Goal: Information Seeking & Learning: Learn about a topic

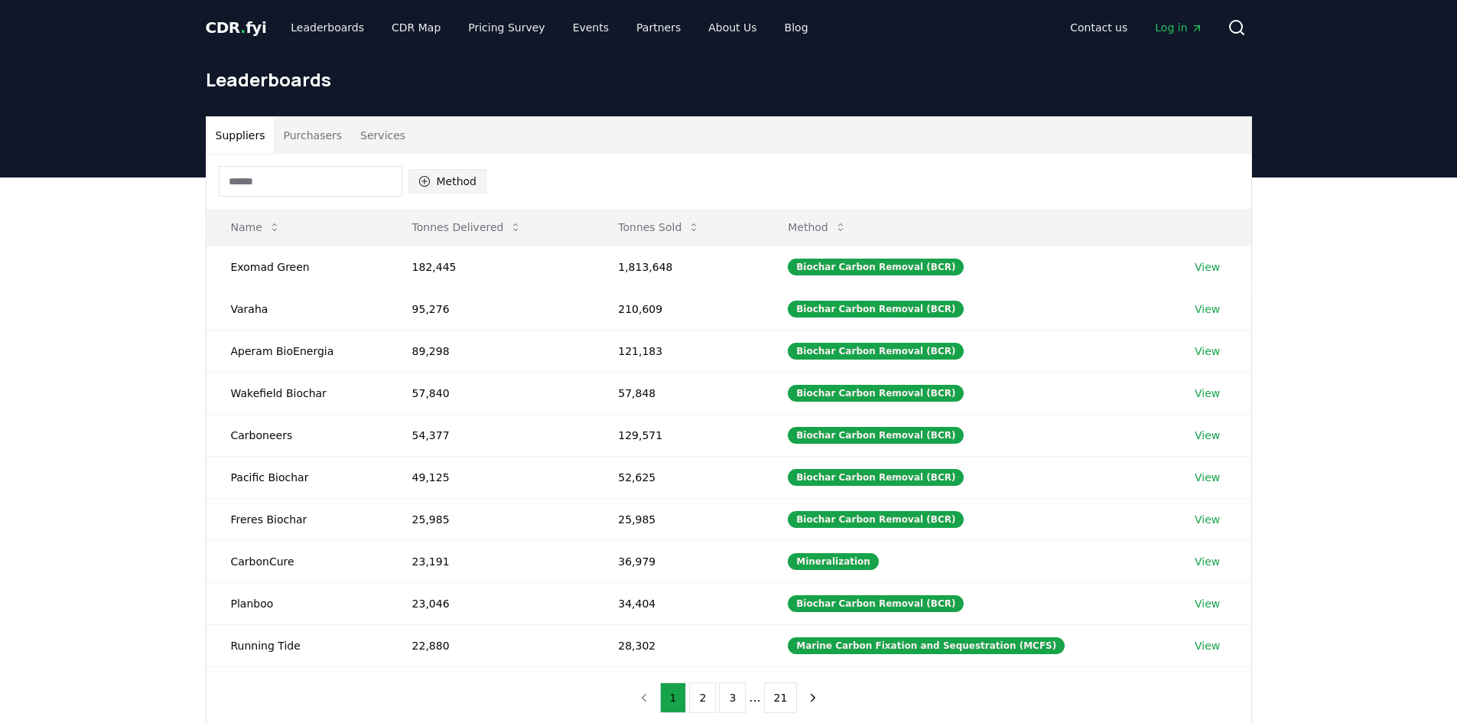
click at [430, 181] on icon "button" at bounding box center [424, 181] width 12 height 12
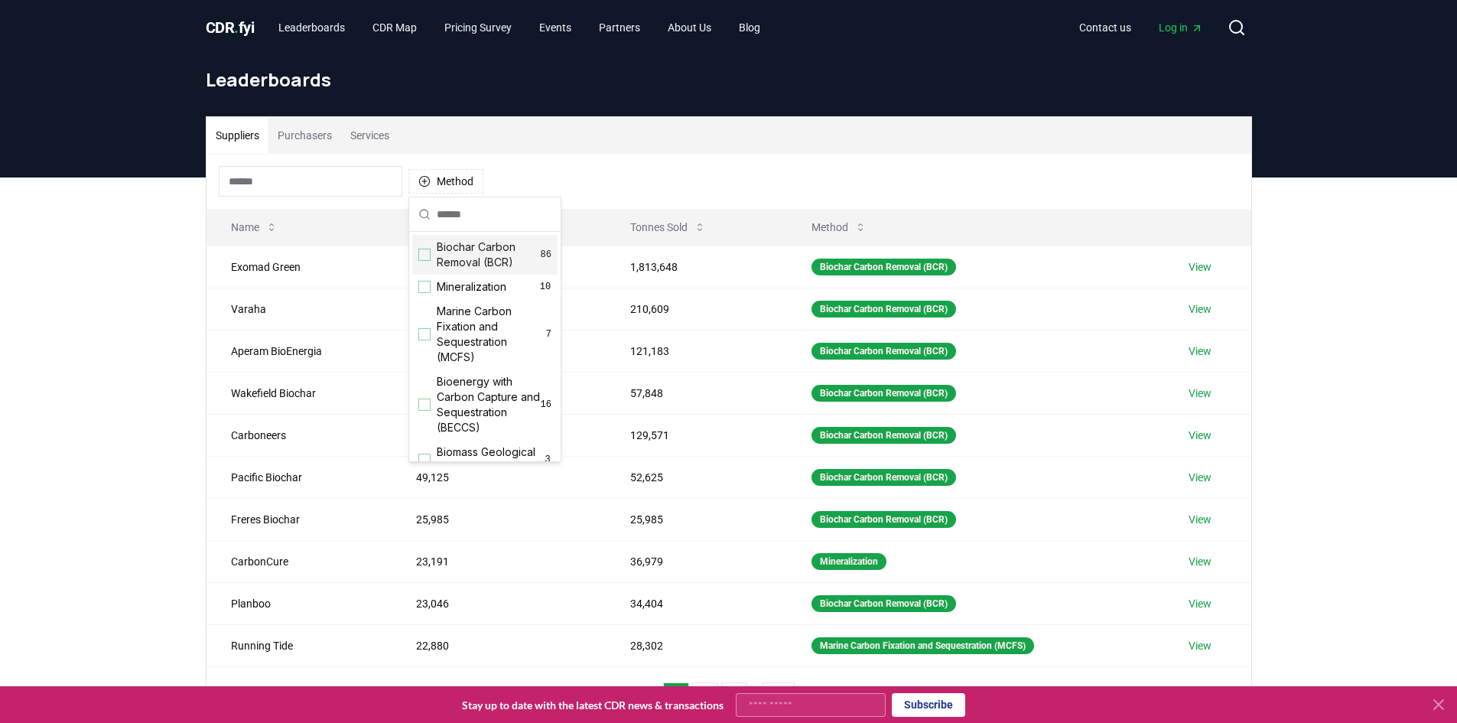
click at [433, 258] on div "Biochar Carbon Removal (BCR) 86" at bounding box center [484, 255] width 145 height 40
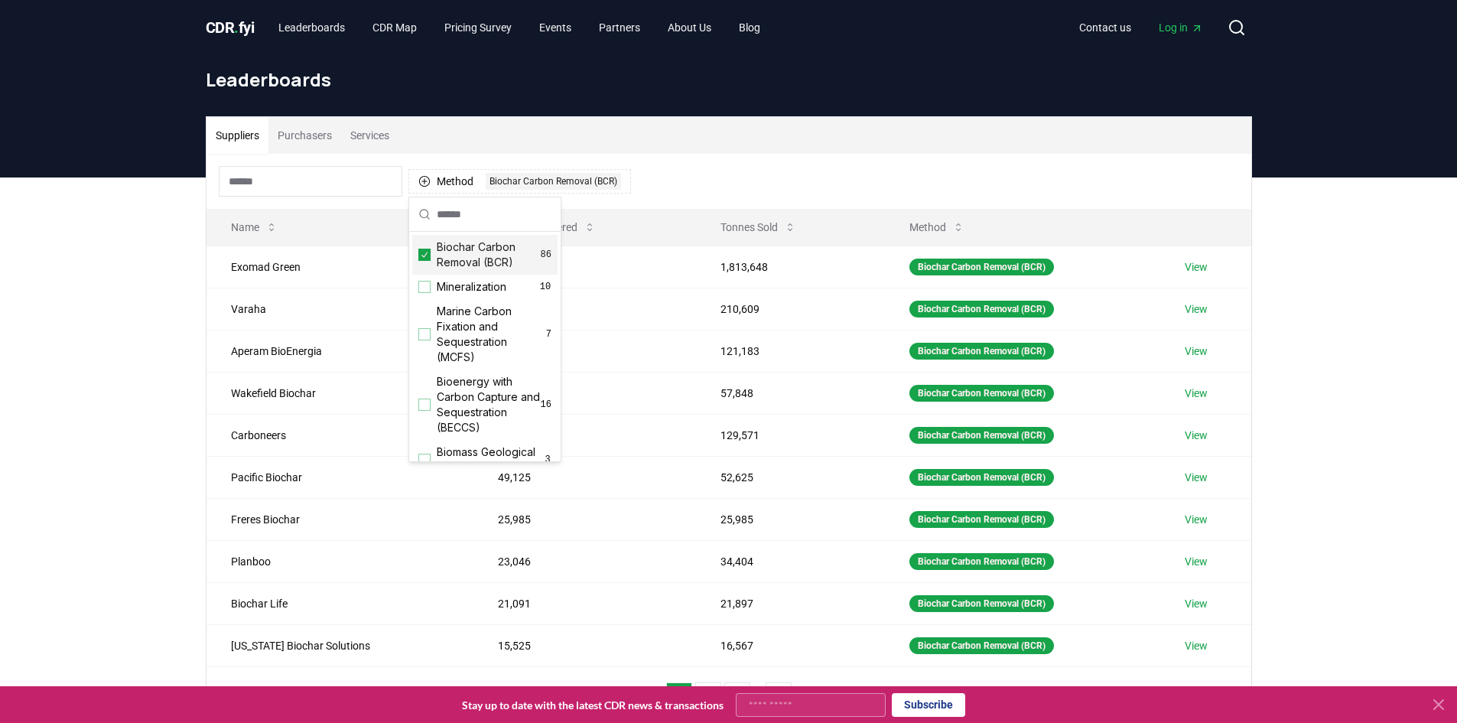
click at [840, 163] on div "Method 1 Biochar Carbon Removal (BCR)" at bounding box center [728, 181] width 1044 height 55
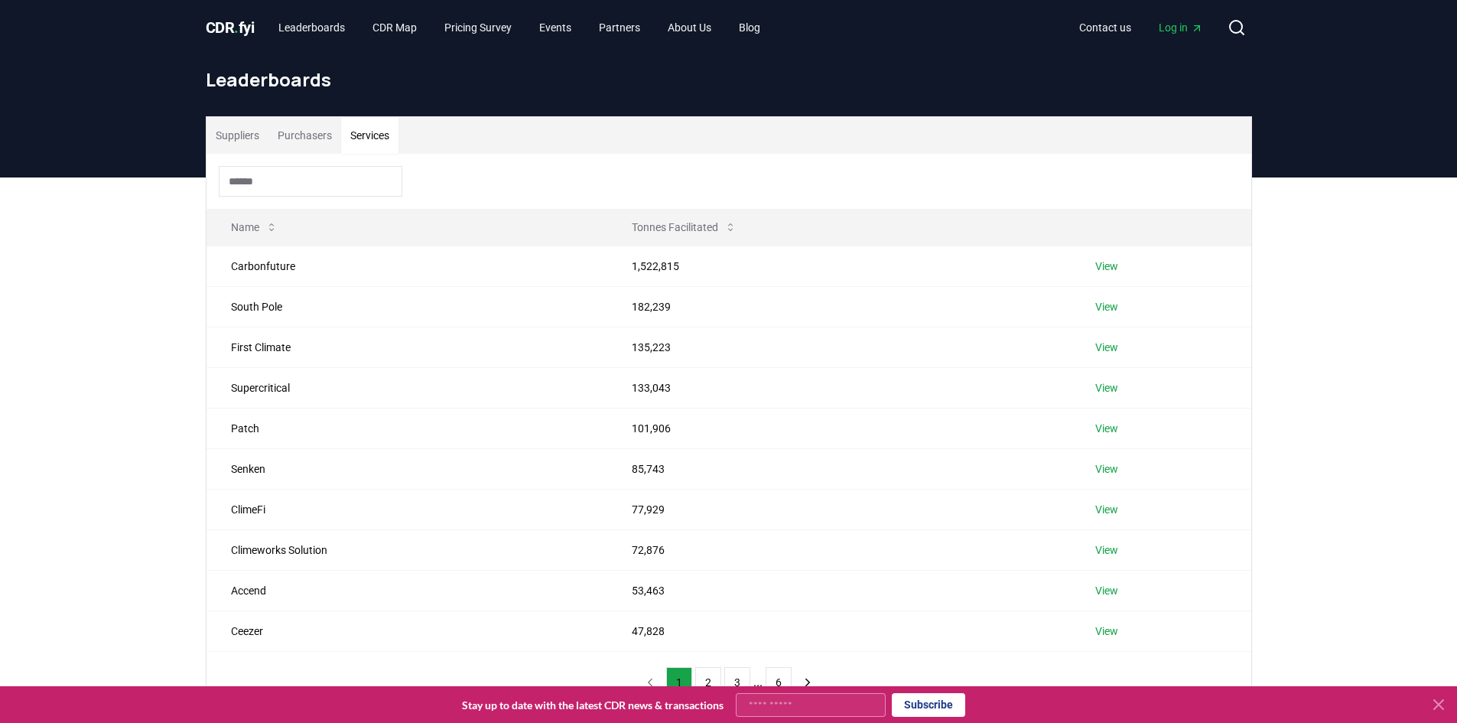
click at [360, 132] on button "Services" at bounding box center [369, 135] width 57 height 37
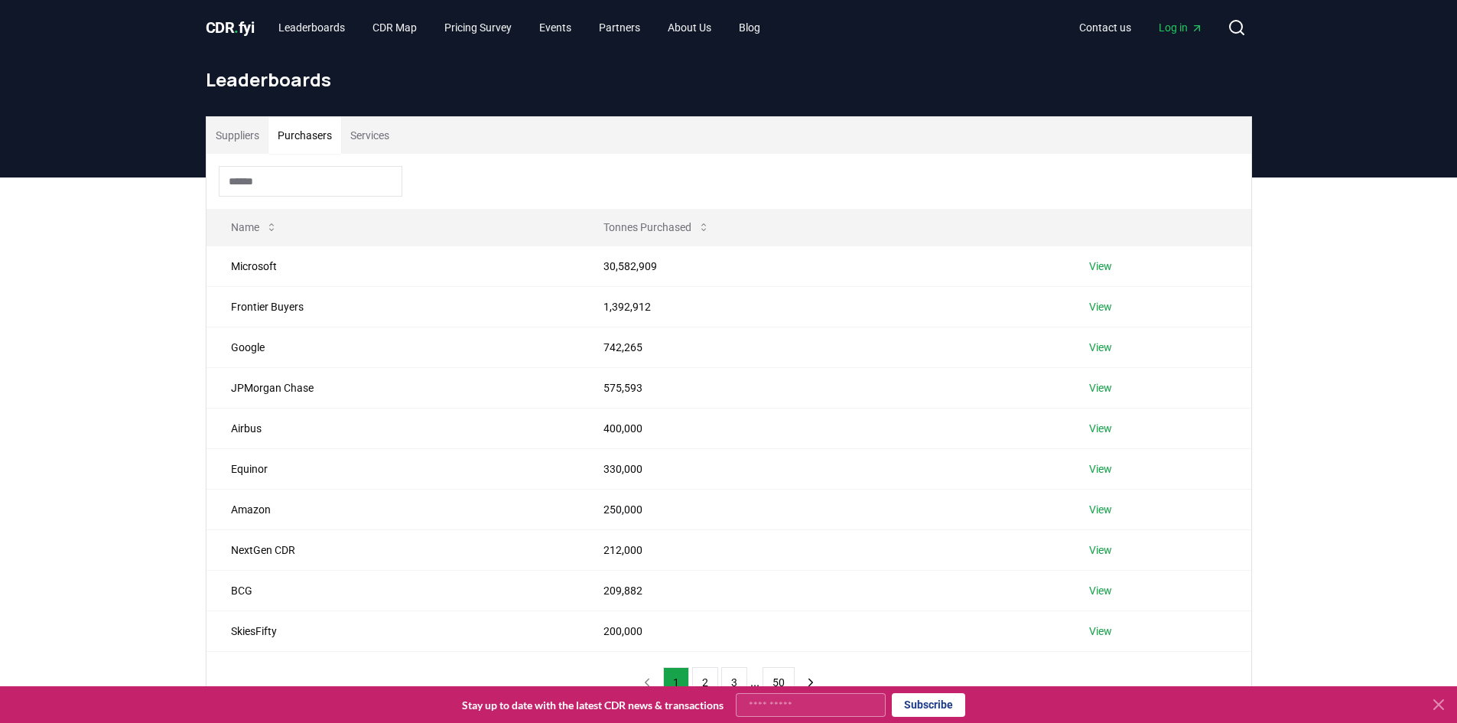
click at [316, 132] on button "Purchasers" at bounding box center [304, 135] width 73 height 37
click at [365, 131] on button "Services" at bounding box center [369, 135] width 57 height 37
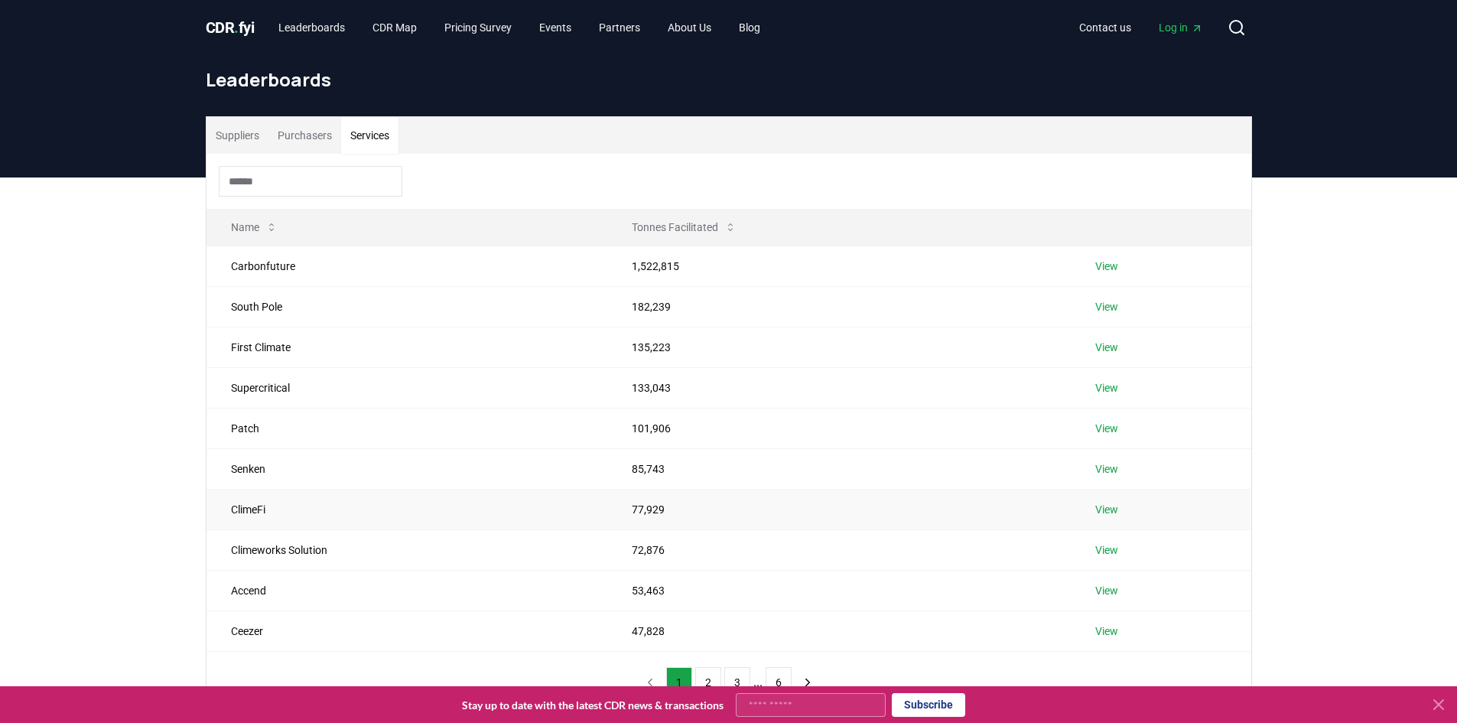
click at [1105, 506] on link "View" at bounding box center [1106, 509] width 23 height 15
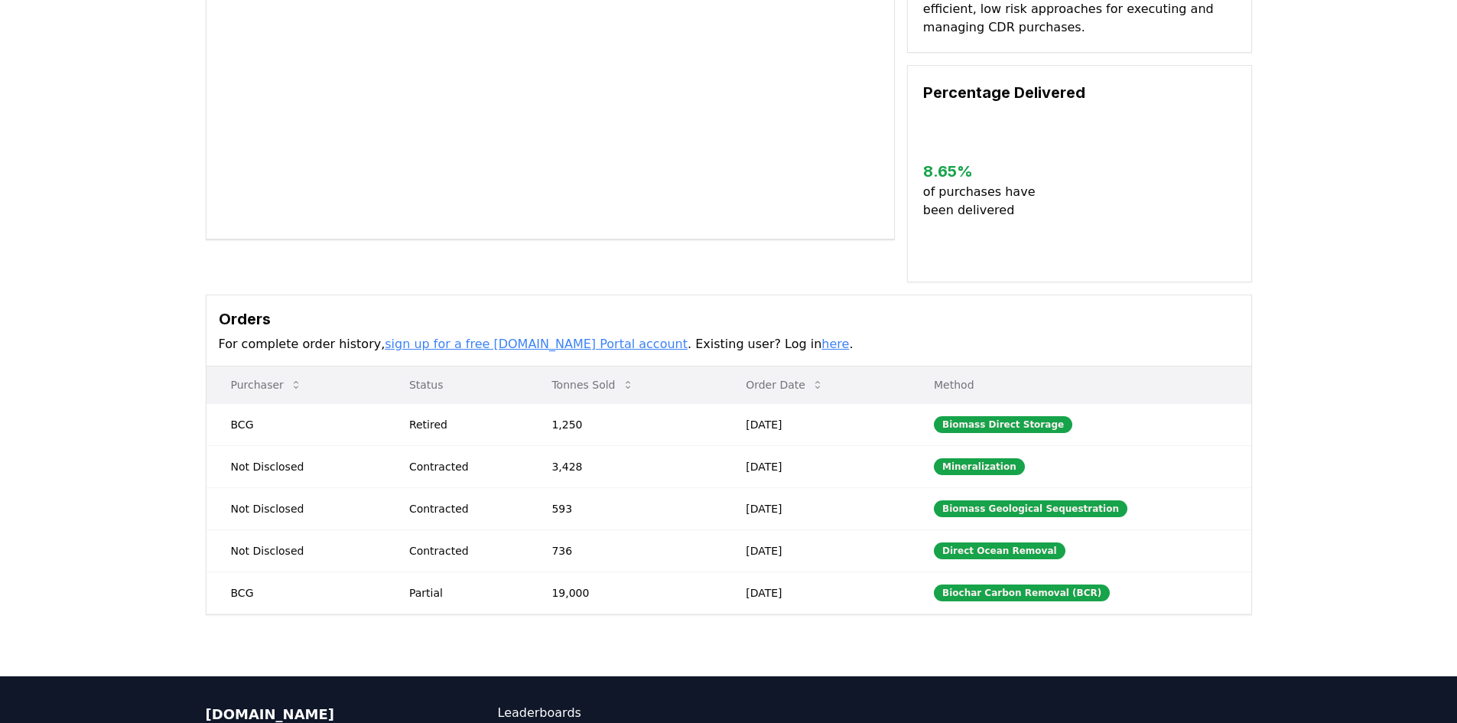
scroll to position [229, 0]
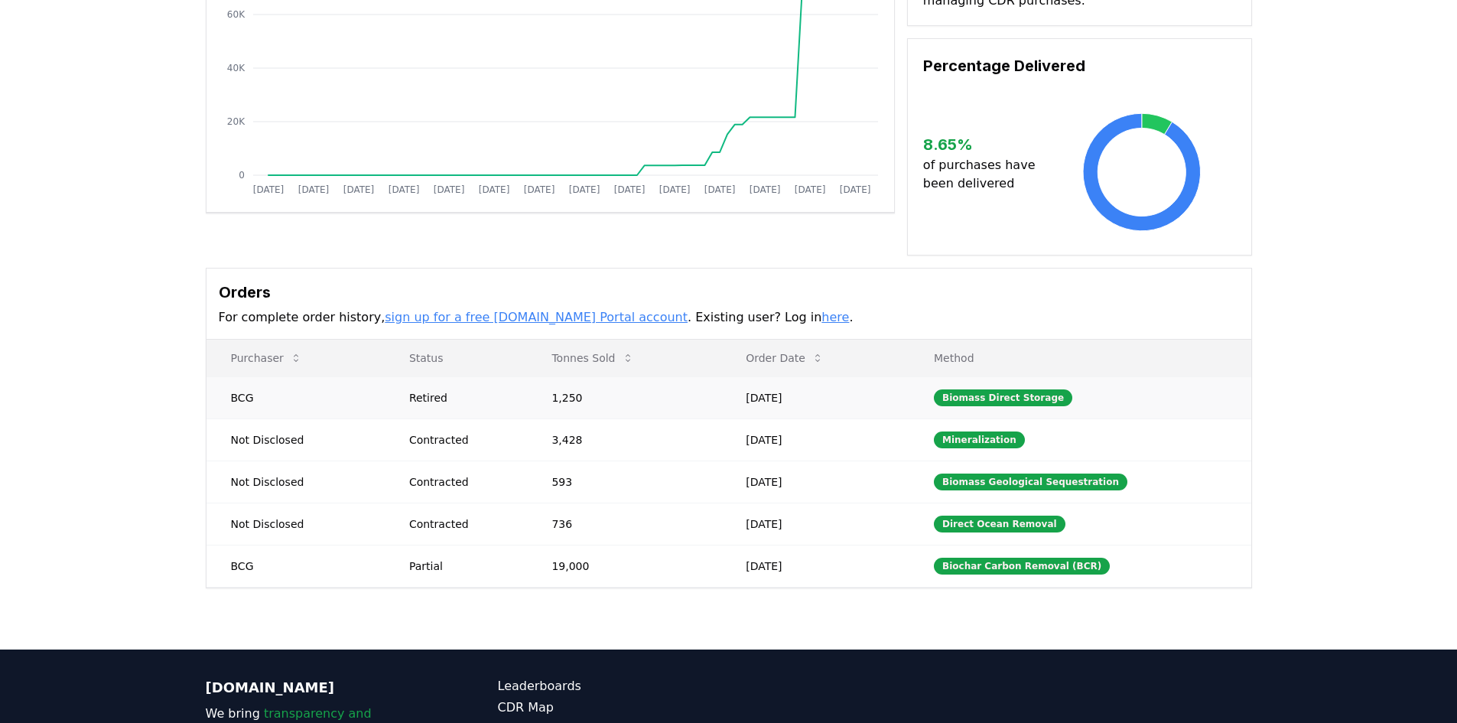
drag, startPoint x: 778, startPoint y: 402, endPoint x: 809, endPoint y: 402, distance: 30.6
click at [809, 402] on td "May 02, 2025" at bounding box center [815, 397] width 188 height 42
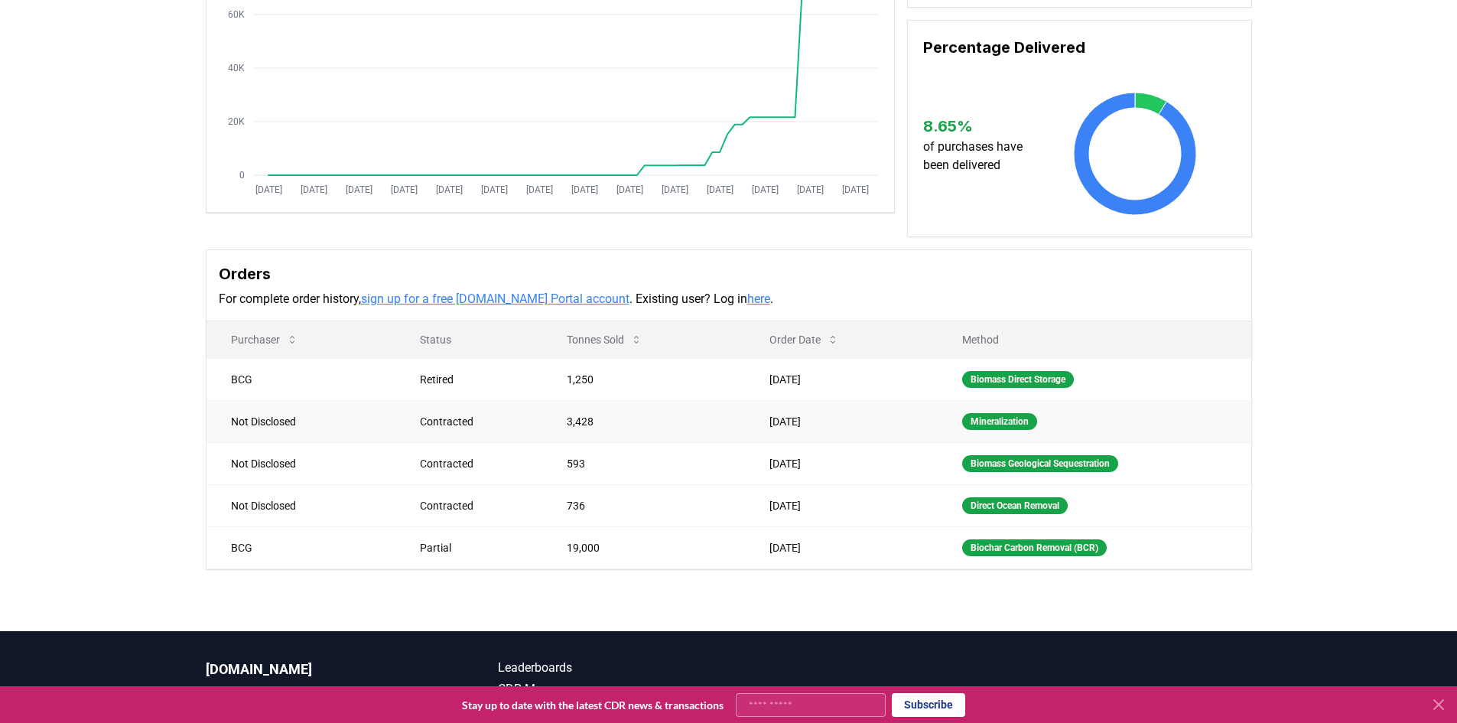
drag, startPoint x: 766, startPoint y: 441, endPoint x: 794, endPoint y: 436, distance: 28.8
click at [794, 436] on td "Mar 05, 2025" at bounding box center [841, 421] width 193 height 42
drag, startPoint x: 775, startPoint y: 491, endPoint x: 790, endPoint y: 491, distance: 15.3
click at [790, 484] on td "Mar 05, 2025" at bounding box center [841, 463] width 193 height 42
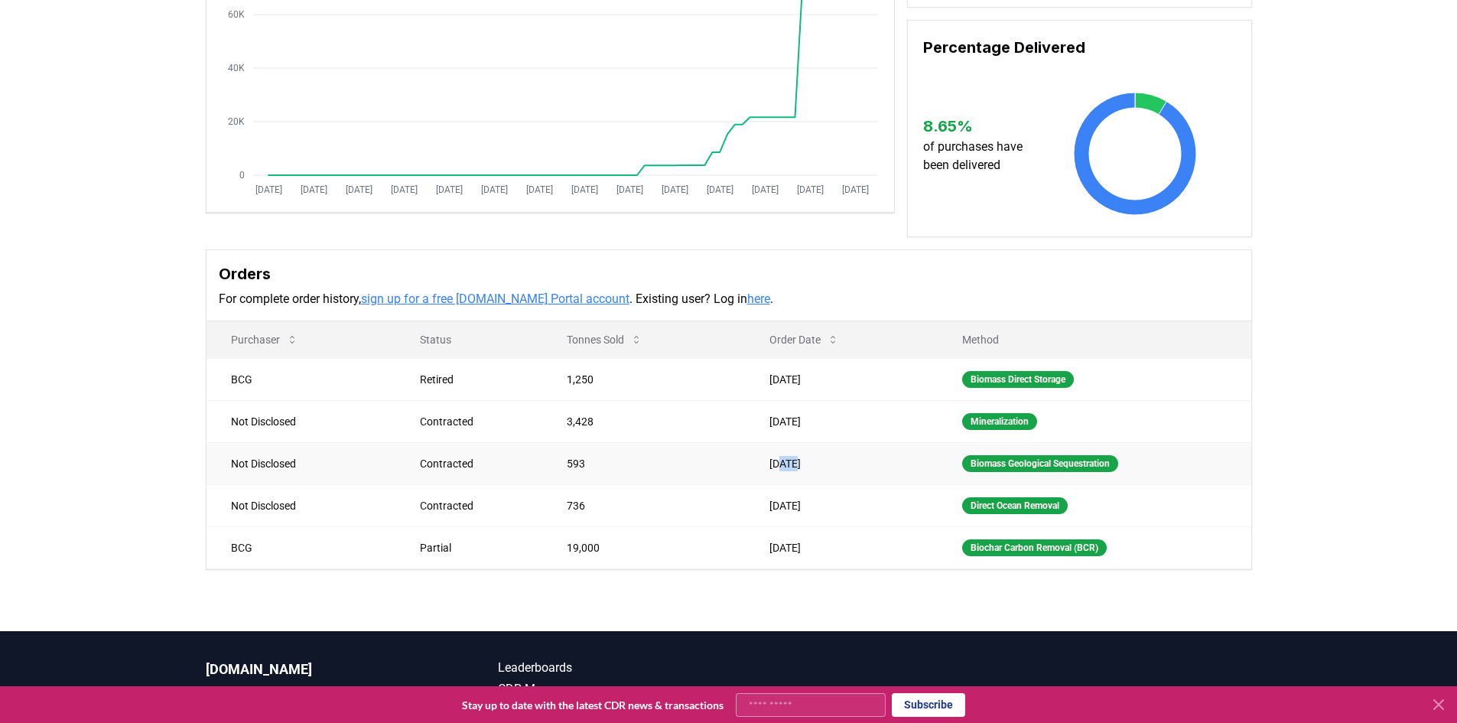
click at [790, 484] on td "Mar 05, 2025" at bounding box center [841, 463] width 193 height 42
drag, startPoint x: 790, startPoint y: 566, endPoint x: 830, endPoint y: 560, distance: 41.0
click at [830, 560] on td "Dec 12, 2024" at bounding box center [841, 547] width 193 height 42
drag, startPoint x: 801, startPoint y: 510, endPoint x: 756, endPoint y: 522, distance: 46.7
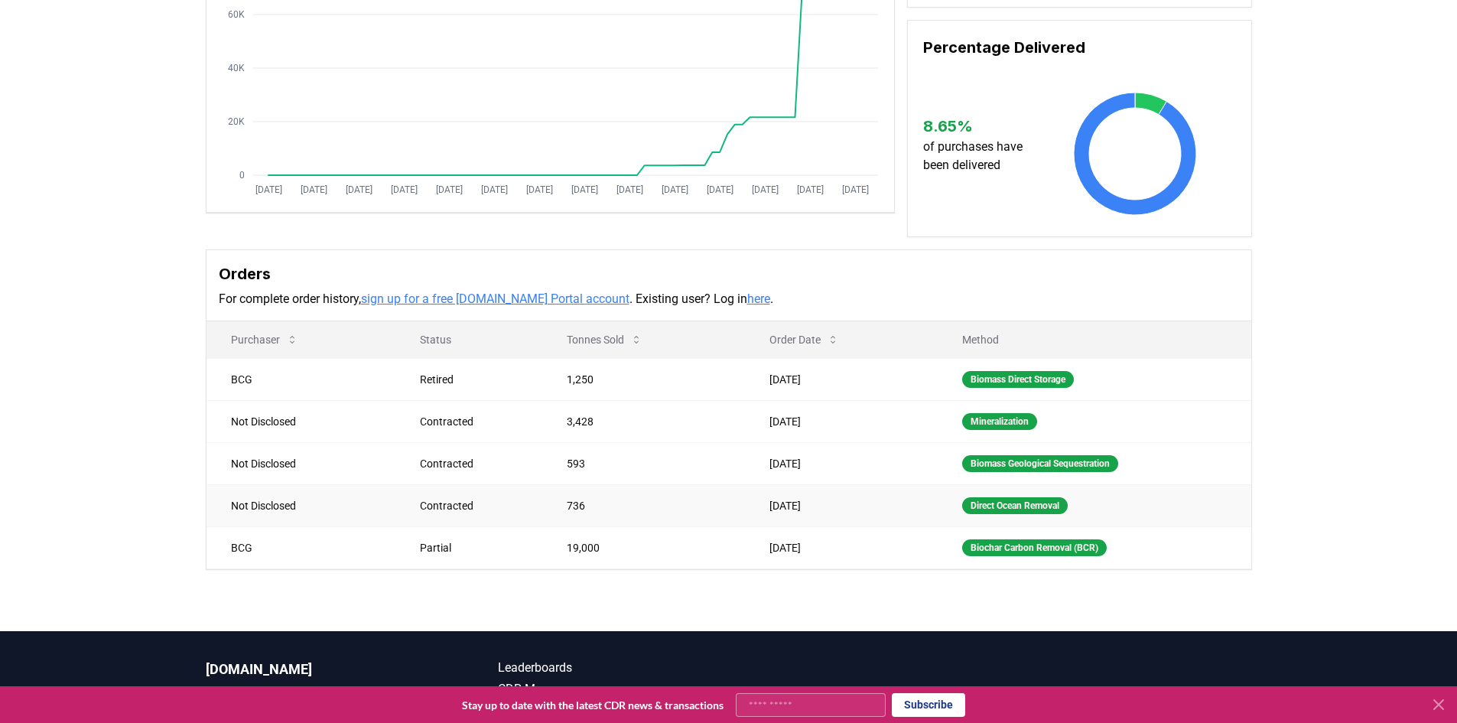
click at [755, 521] on td "Mar 05, 2025" at bounding box center [841, 505] width 193 height 42
click at [756, 522] on td "Mar 05, 2025" at bounding box center [841, 505] width 193 height 42
drag, startPoint x: 767, startPoint y: 490, endPoint x: 797, endPoint y: 486, distance: 30.1
click at [797, 484] on td "Mar 05, 2025" at bounding box center [841, 463] width 193 height 42
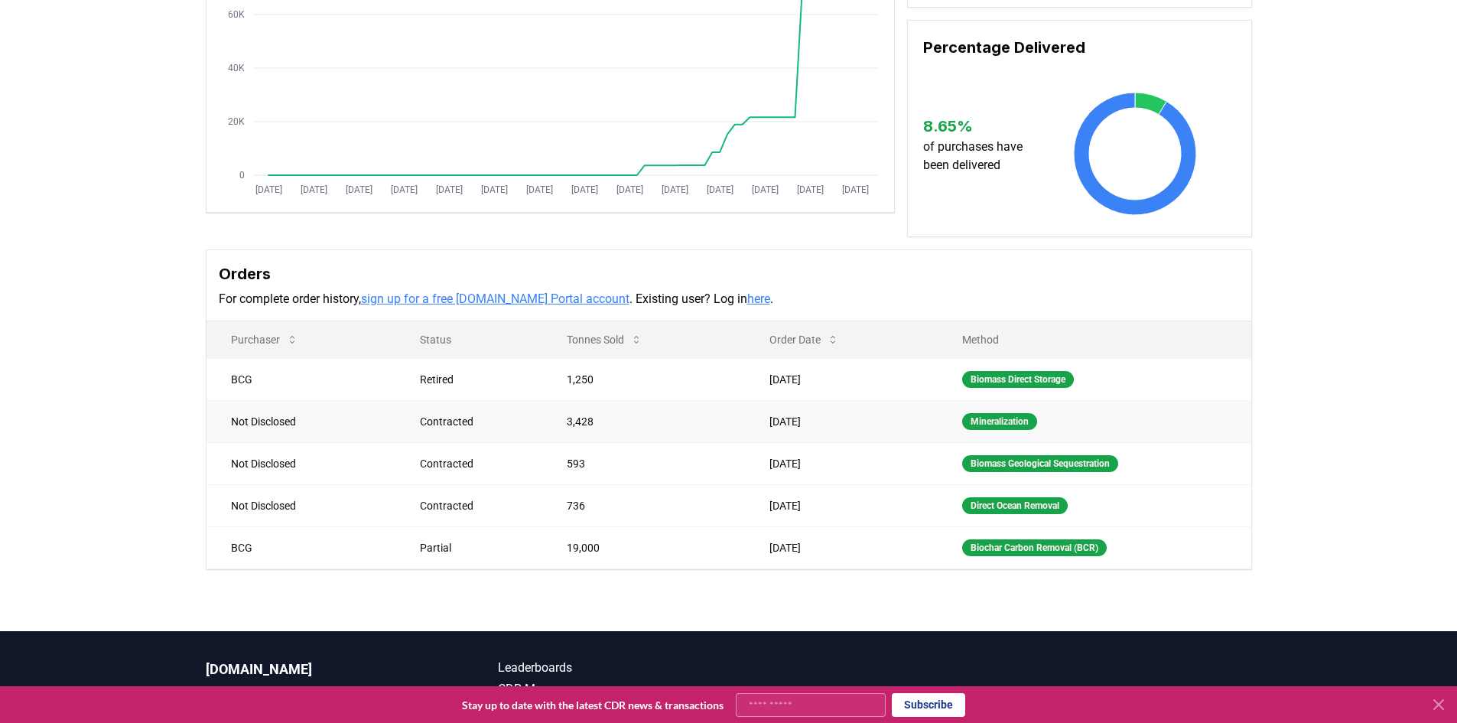
drag, startPoint x: 797, startPoint y: 447, endPoint x: 771, endPoint y: 447, distance: 26.0
click at [771, 442] on td "Mar 05, 2025" at bounding box center [841, 421] width 193 height 42
click at [827, 346] on icon at bounding box center [833, 339] width 12 height 12
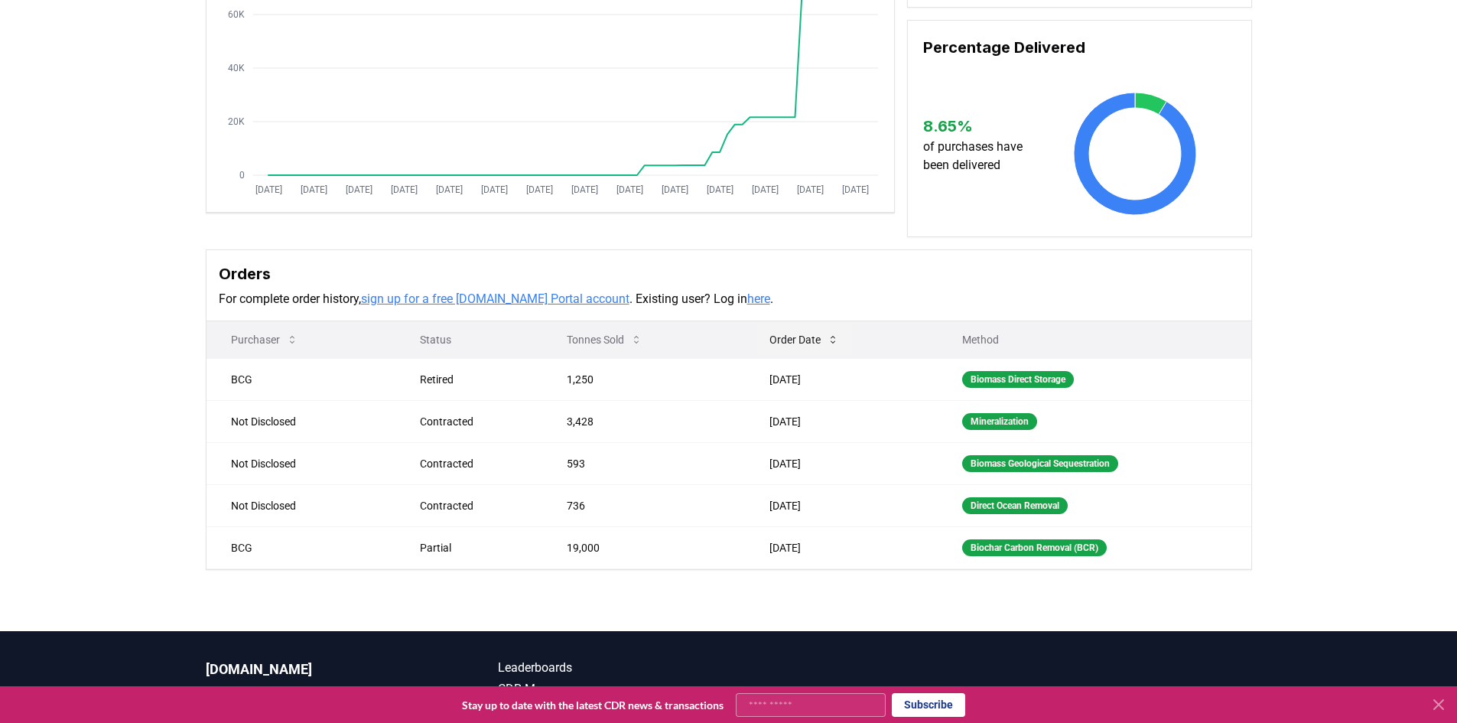
click at [827, 346] on icon at bounding box center [833, 339] width 12 height 12
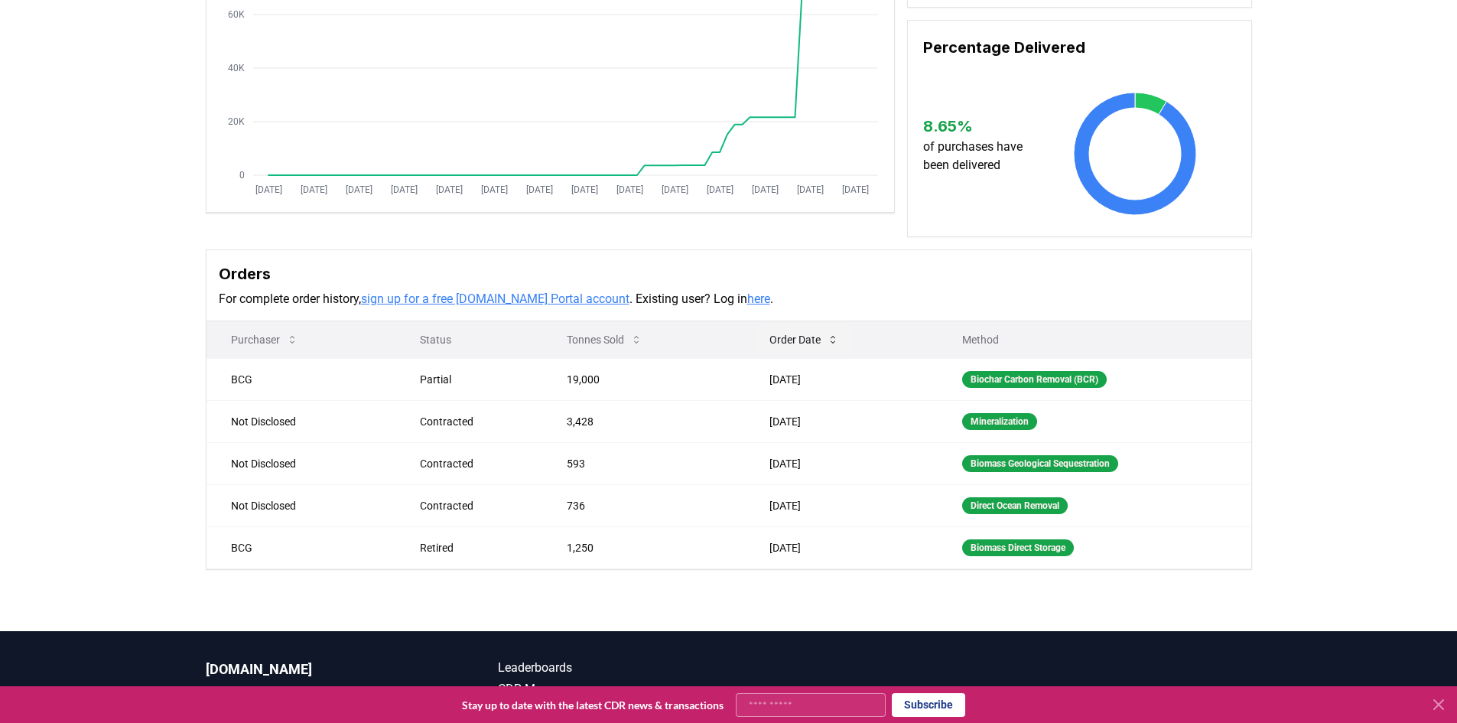
click at [827, 346] on icon at bounding box center [833, 339] width 12 height 12
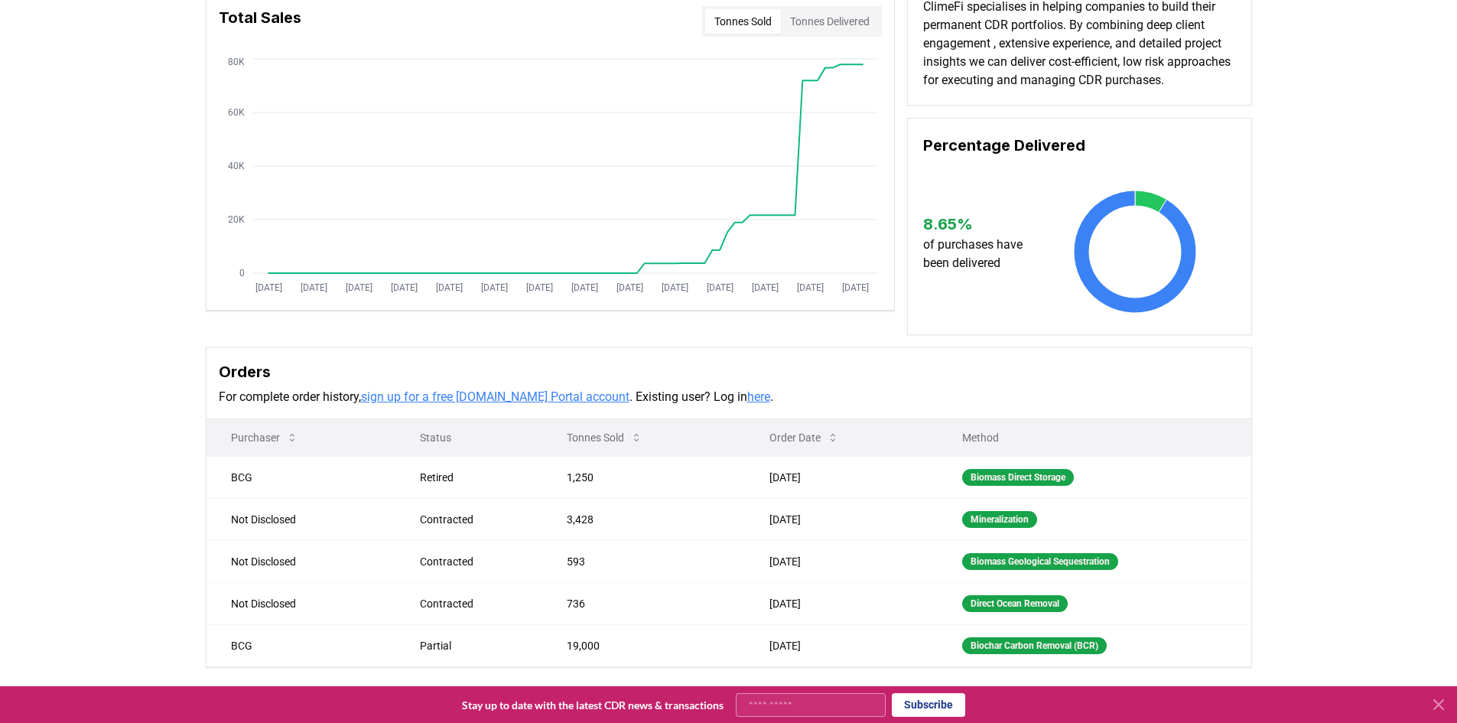
scroll to position [0, 0]
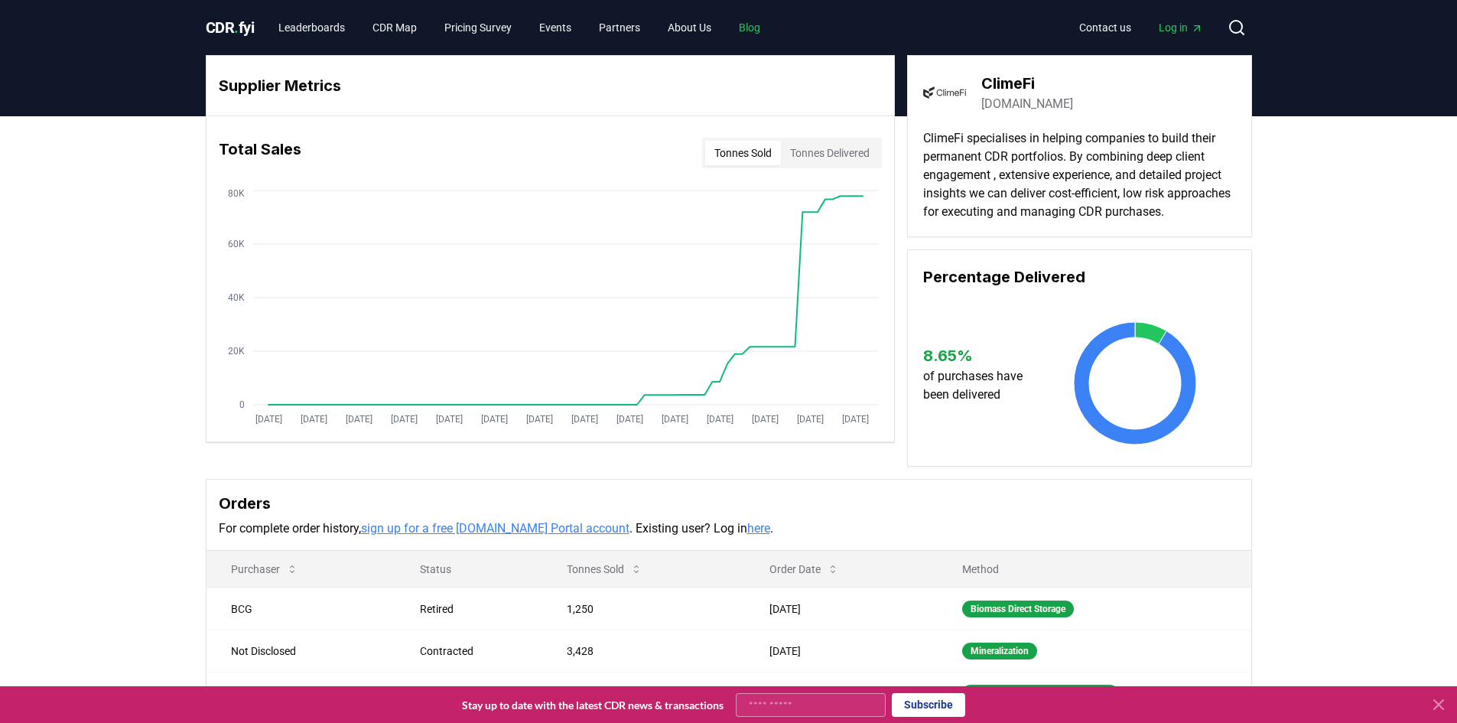
click at [766, 30] on link "Blog" at bounding box center [749, 28] width 46 height 28
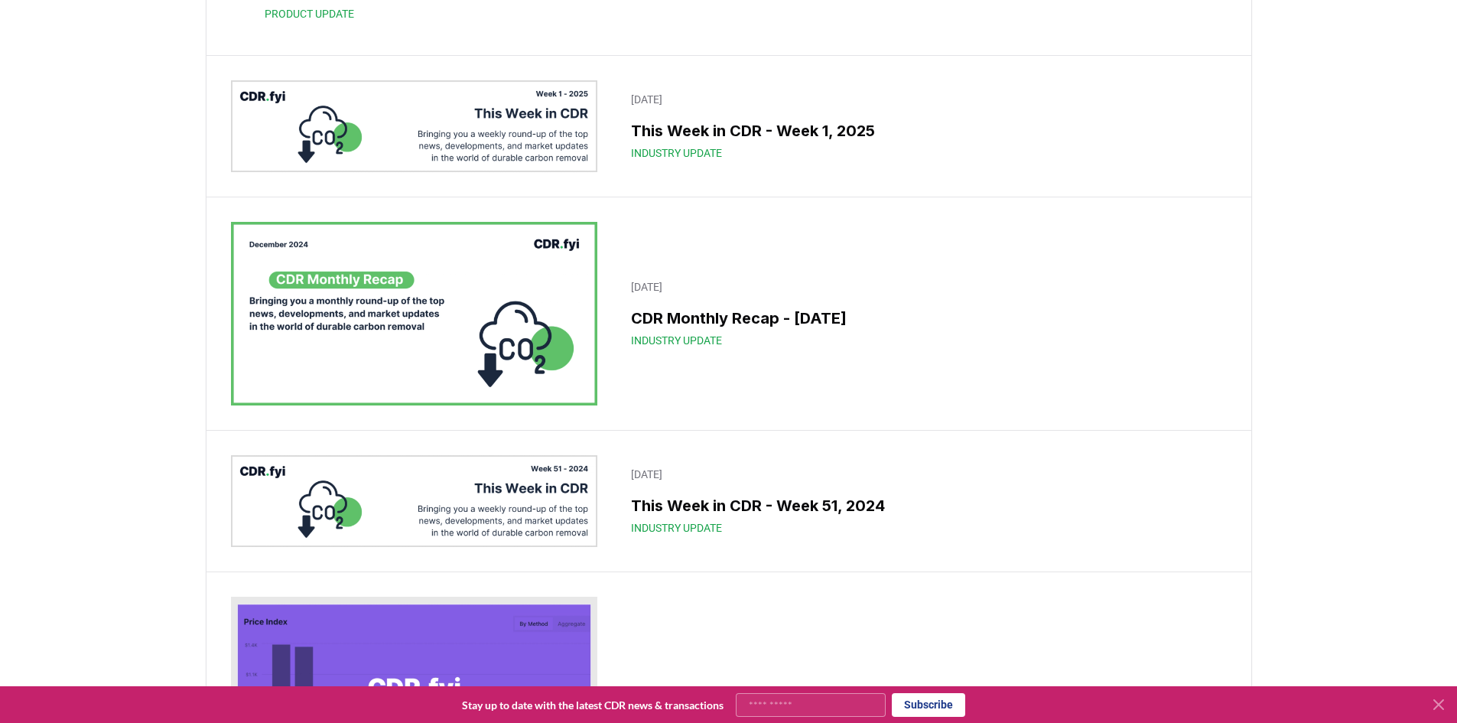
scroll to position [10551, 0]
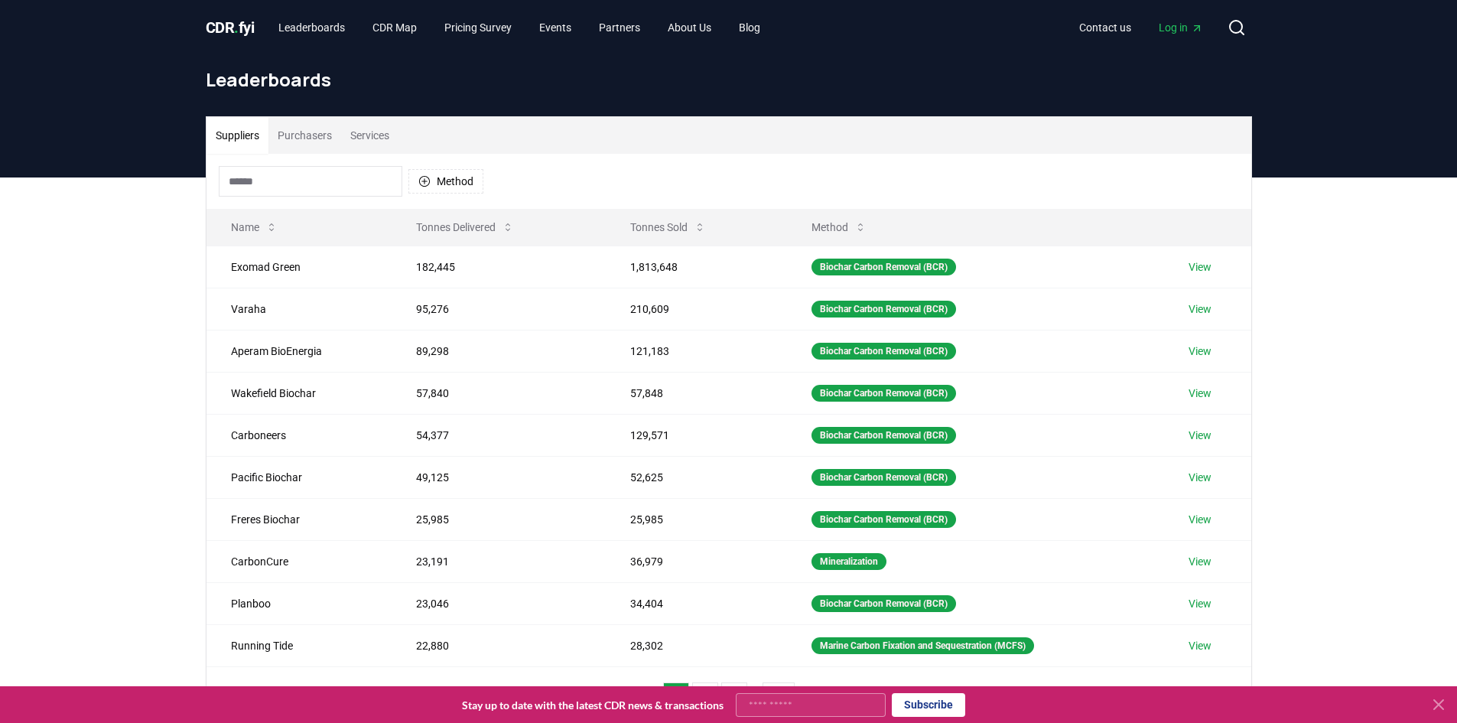
click at [346, 205] on div "Method" at bounding box center [728, 181] width 1044 height 55
click at [336, 183] on input at bounding box center [311, 181] width 184 height 31
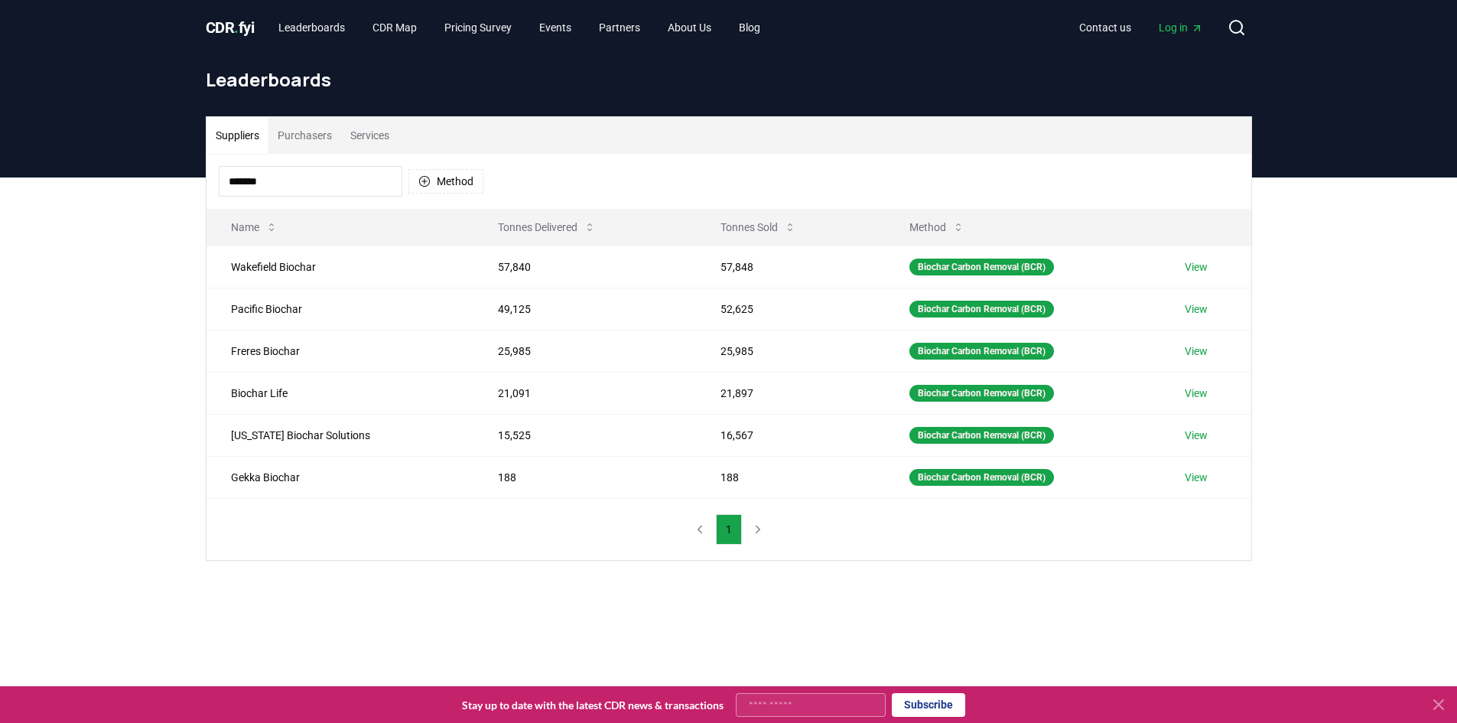
click at [759, 532] on nav "1" at bounding box center [729, 529] width 84 height 31
click at [304, 183] on input "*******" at bounding box center [311, 181] width 184 height 31
click at [421, 175] on icon "button" at bounding box center [424, 181] width 12 height 12
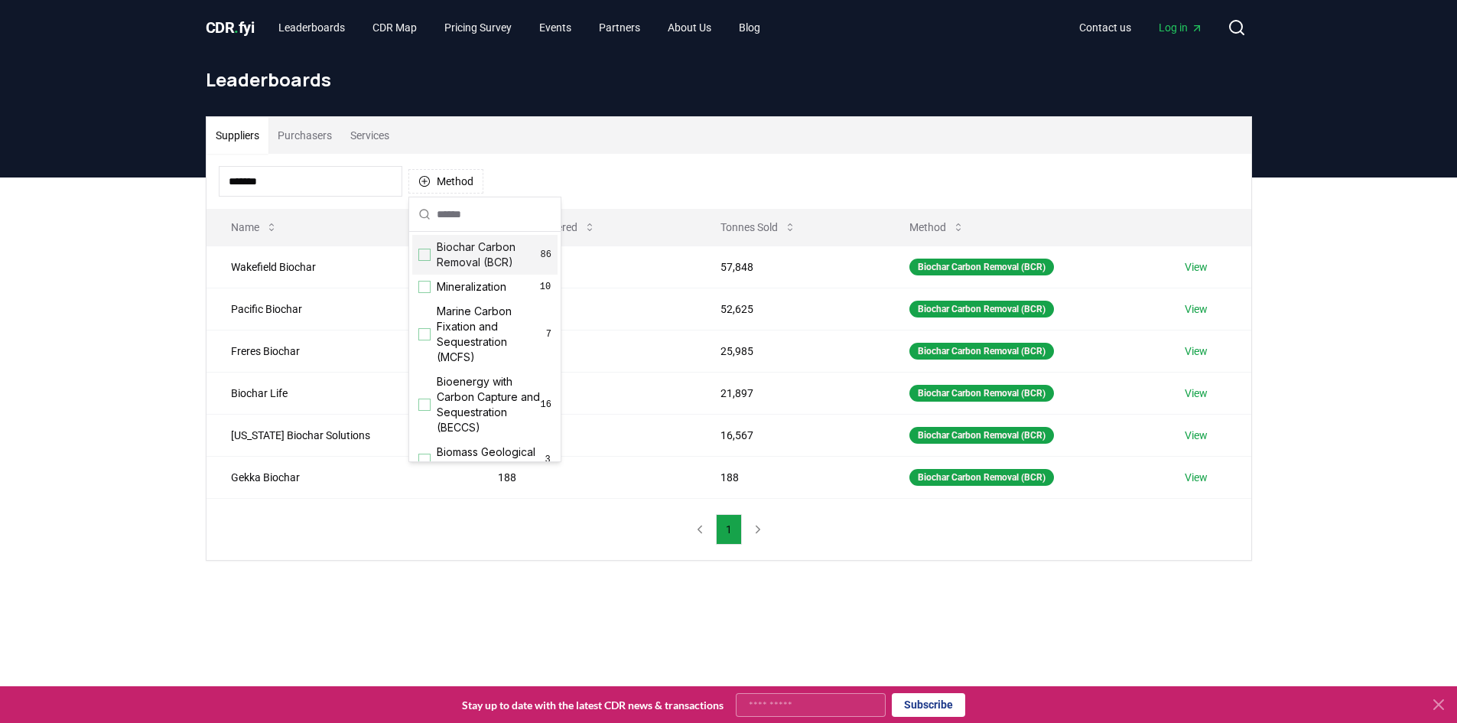
click at [318, 187] on input "*******" at bounding box center [311, 181] width 184 height 31
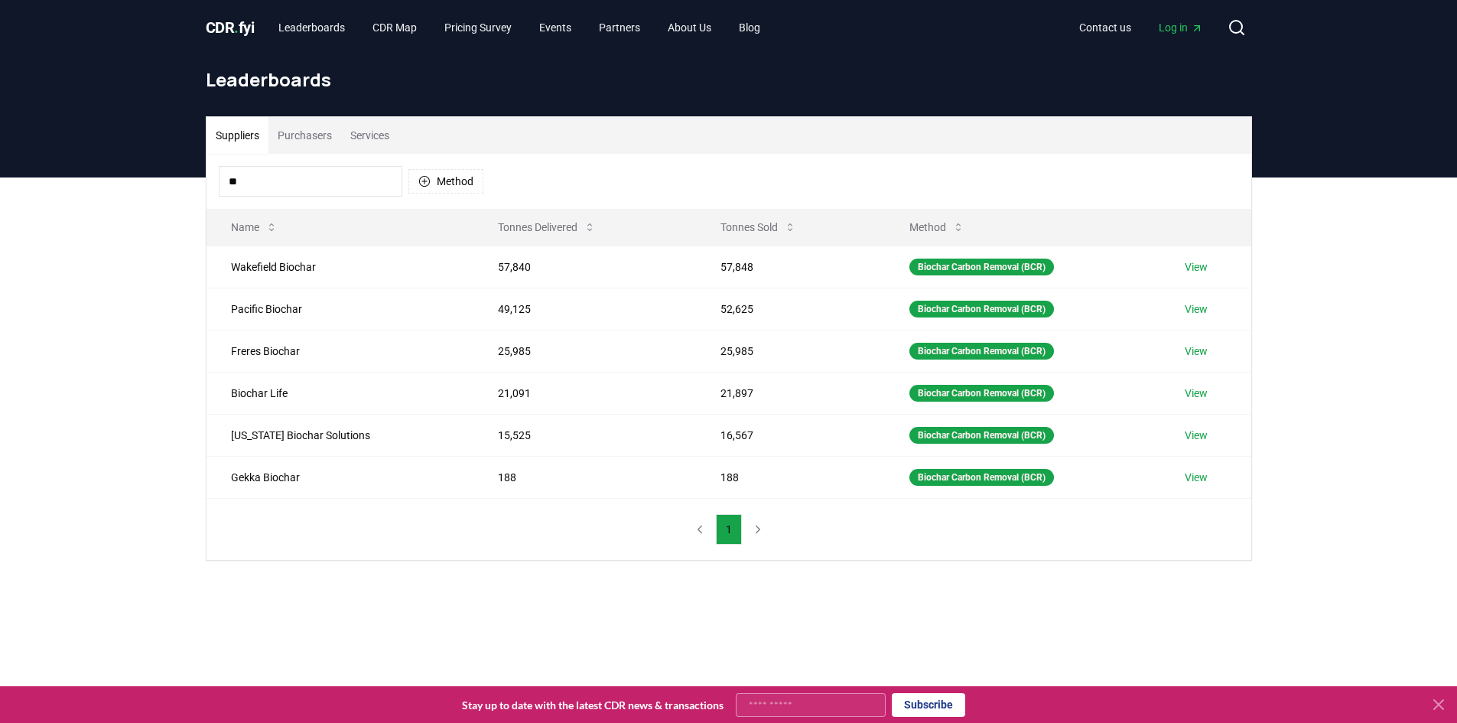
type input "*"
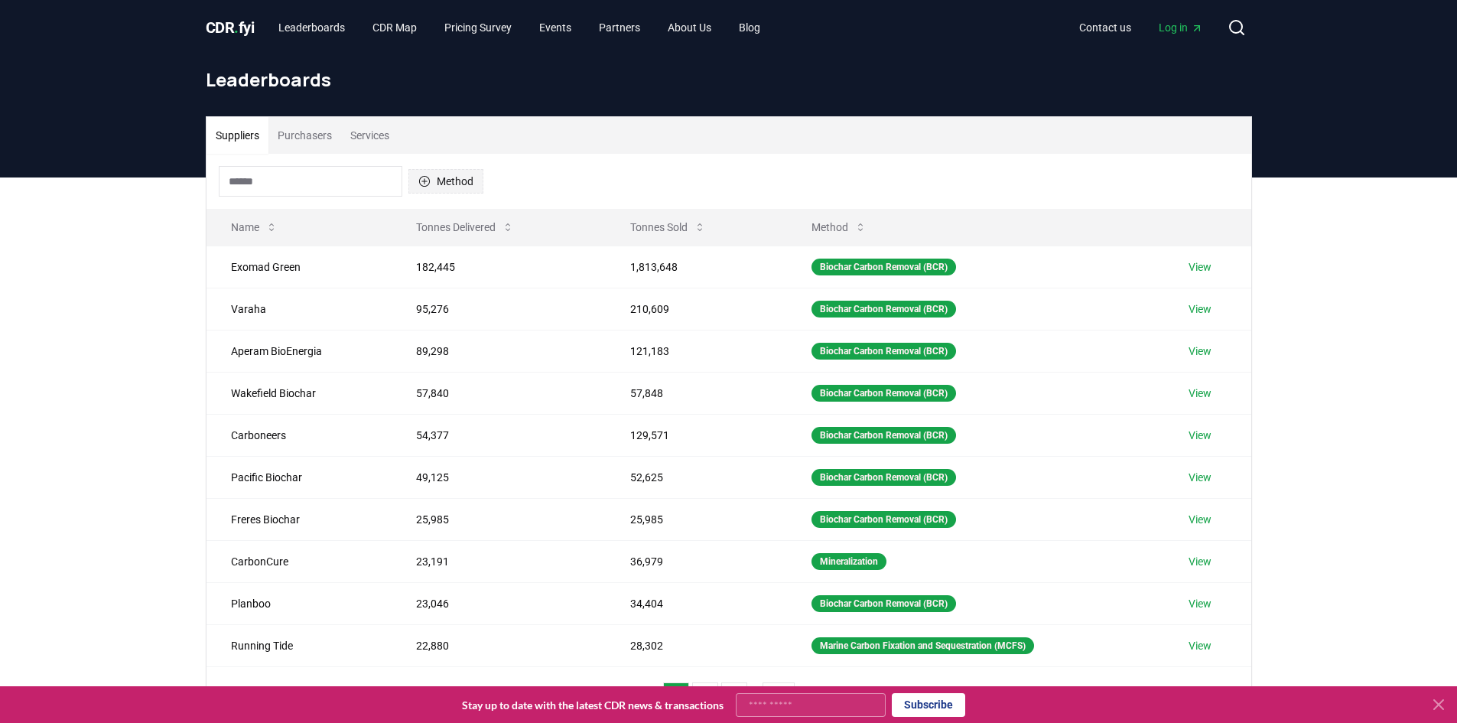
click at [440, 188] on button "Method" at bounding box center [445, 181] width 75 height 24
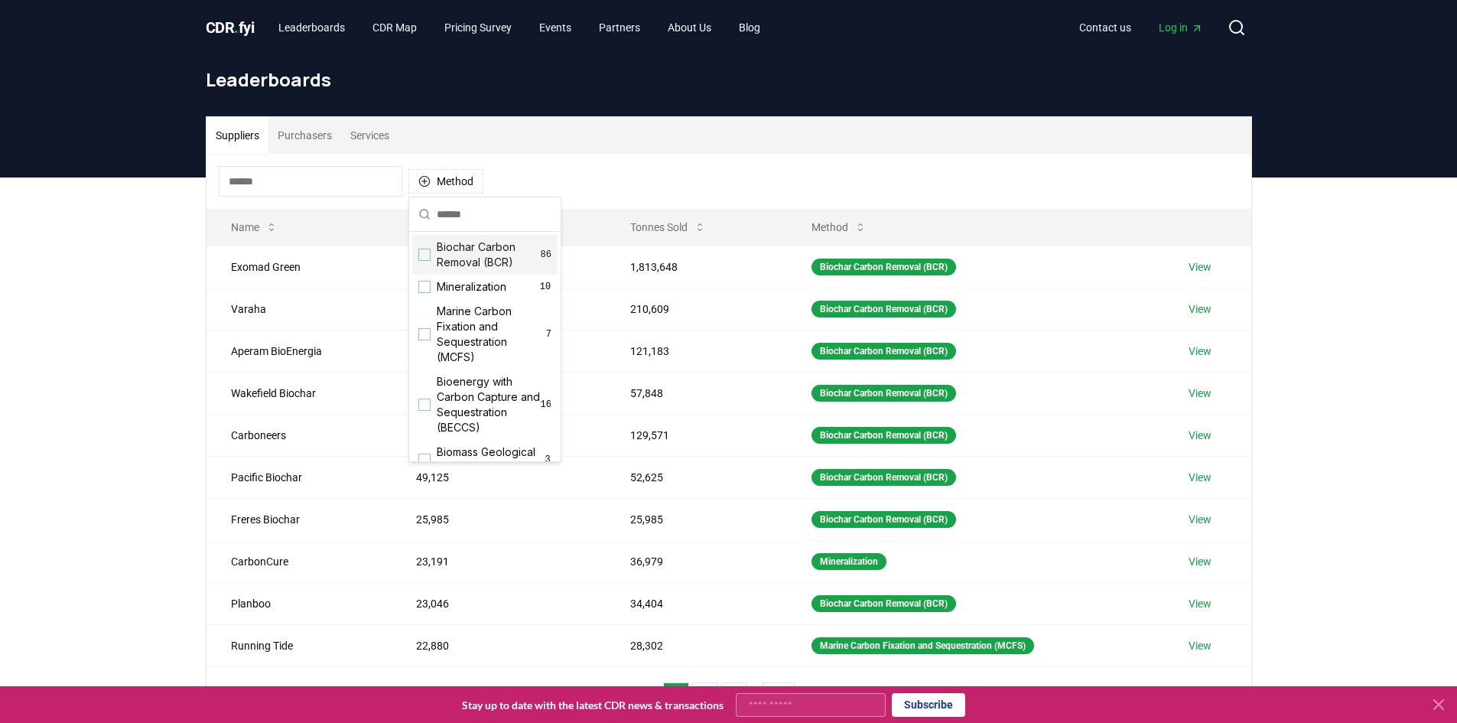
click at [452, 262] on span "Biochar Carbon Removal (BCR)" at bounding box center [489, 254] width 104 height 31
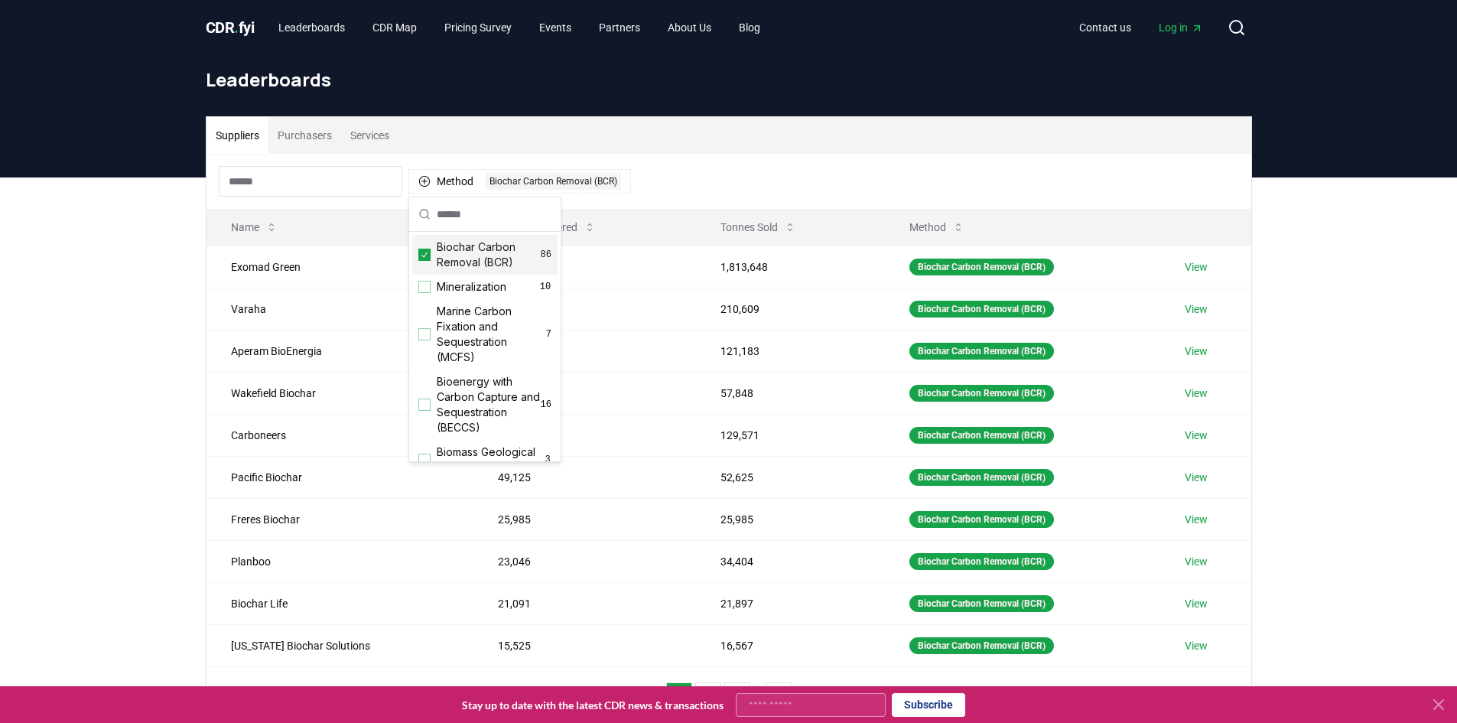
click at [115, 341] on div "Suppliers Purchasers Services Method 1 Biochar Carbon Removal (BCR) Name Tonnes…" at bounding box center [728, 483] width 1457 height 612
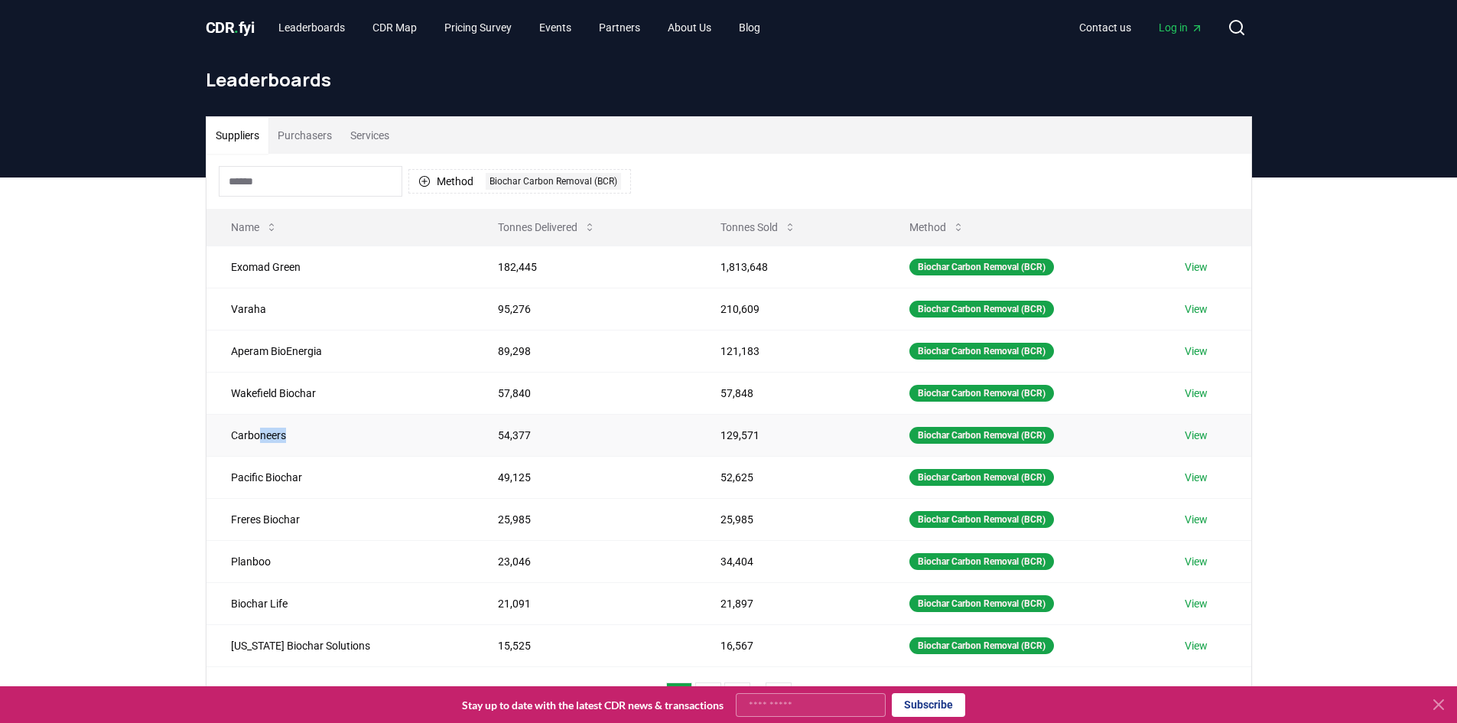
drag, startPoint x: 258, startPoint y: 437, endPoint x: 314, endPoint y: 438, distance: 56.6
click at [314, 438] on td "Carboneers" at bounding box center [339, 435] width 267 height 42
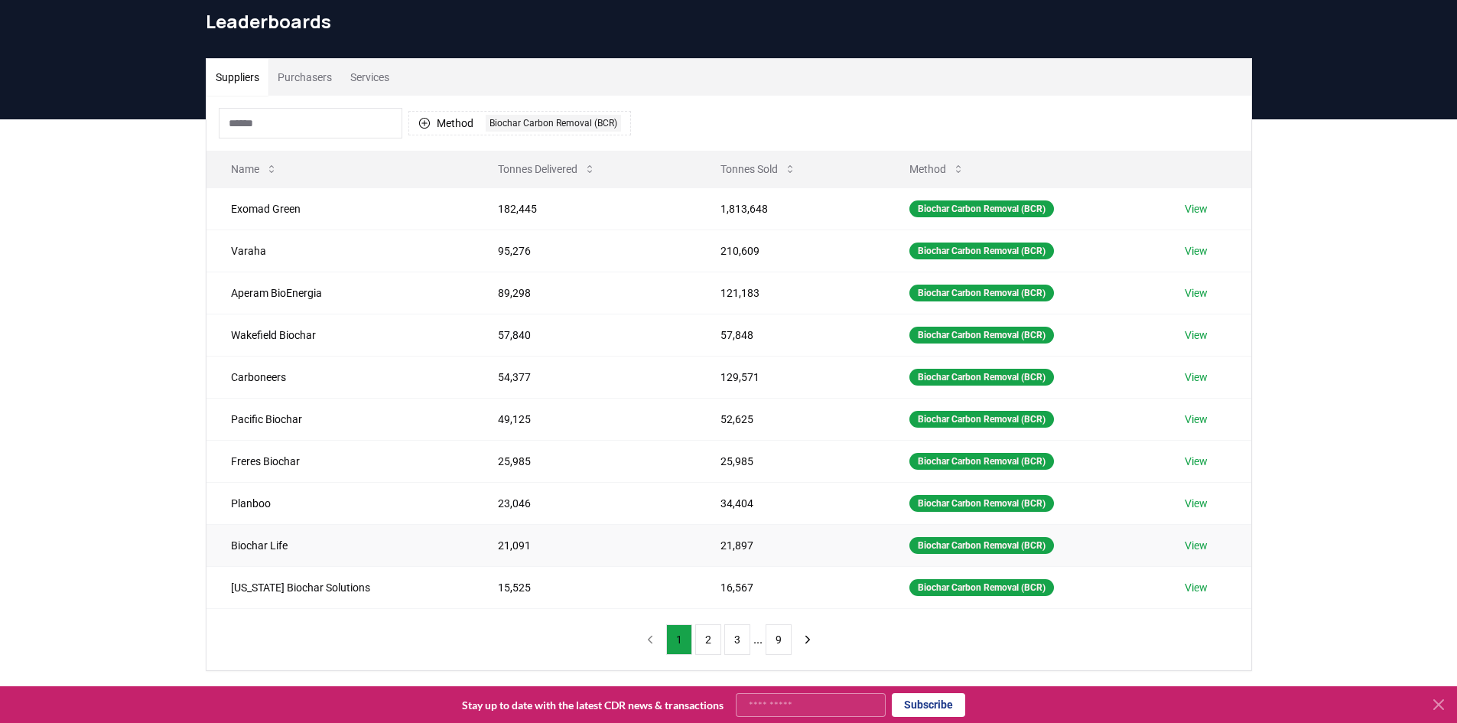
scroll to position [76, 0]
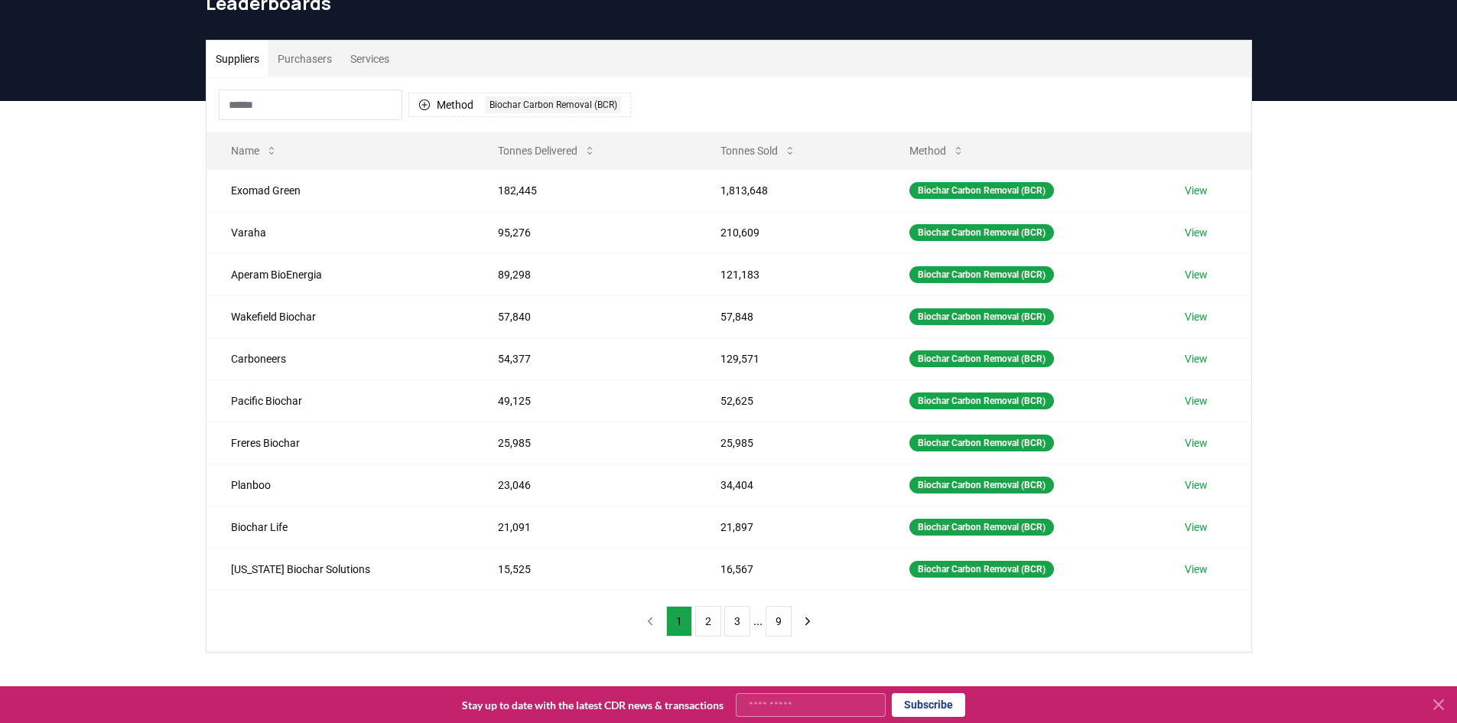
click at [693, 633] on ul "1 2 3 ... 9" at bounding box center [728, 621] width 125 height 31
click at [701, 628] on button "2" at bounding box center [708, 621] width 26 height 31
